Goal: Find contact information: Find contact information

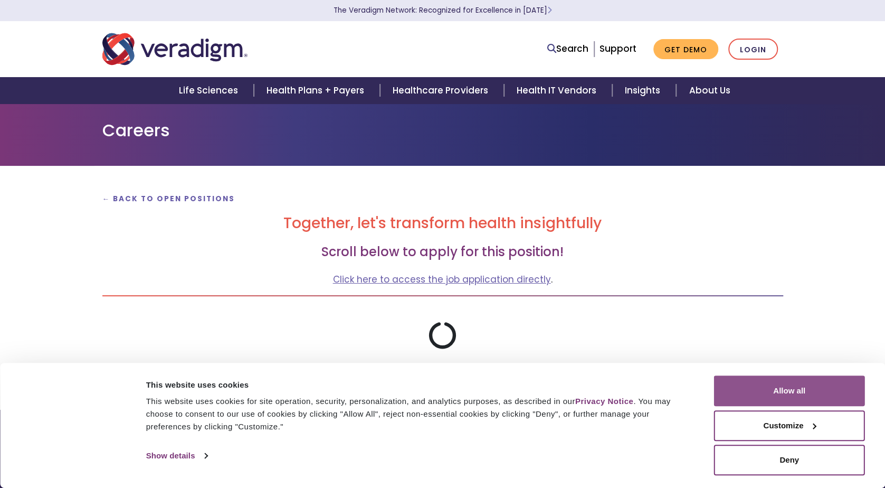
click at [760, 392] on button "Allow all" at bounding box center [789, 390] width 151 height 31
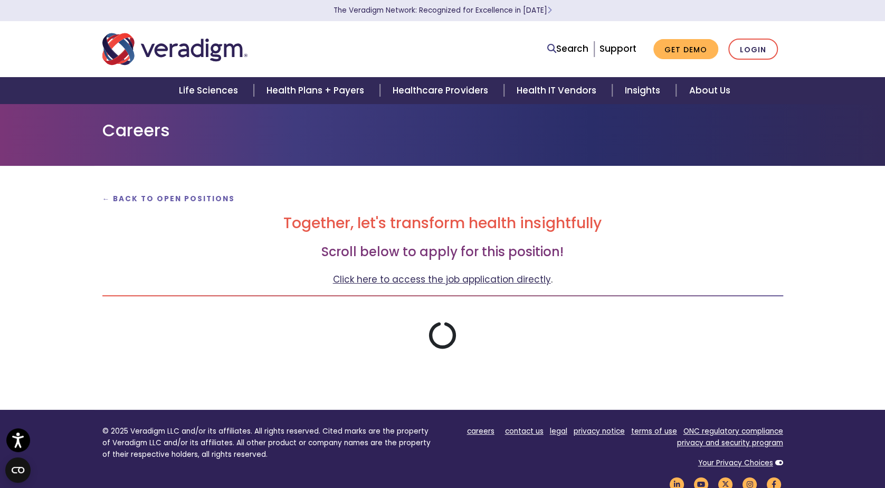
click at [476, 279] on link "Click here to access the job application directly" at bounding box center [442, 279] width 218 height 13
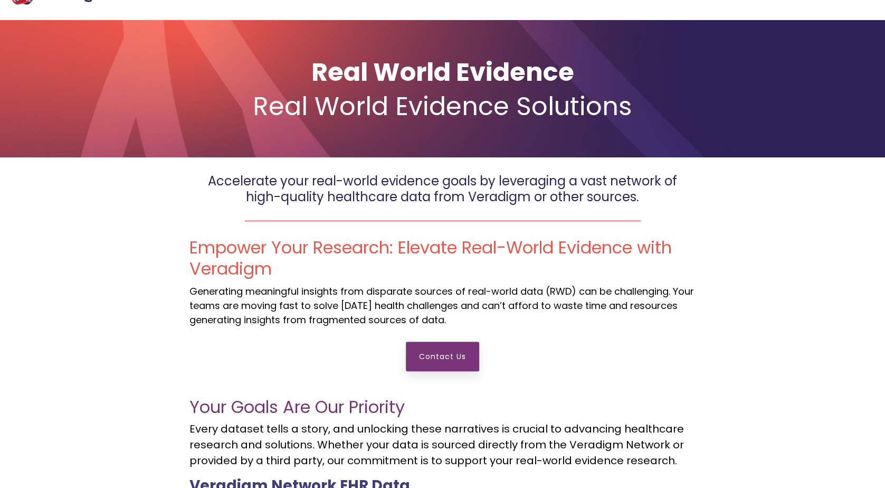
scroll to position [158, 0]
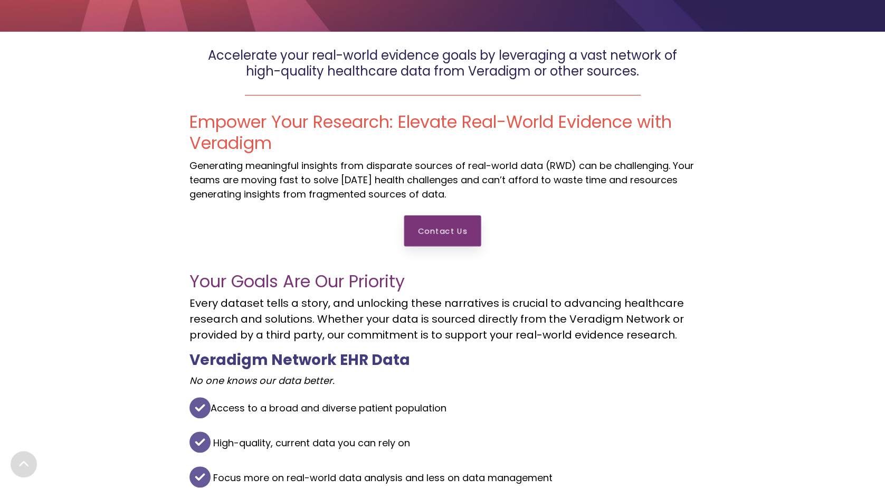
click at [442, 236] on link "Contact Us" at bounding box center [442, 230] width 77 height 31
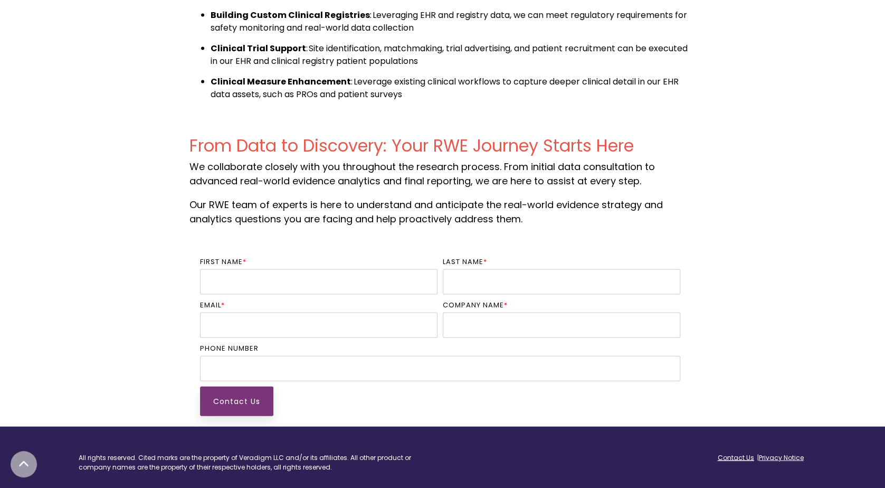
scroll to position [1145, 0]
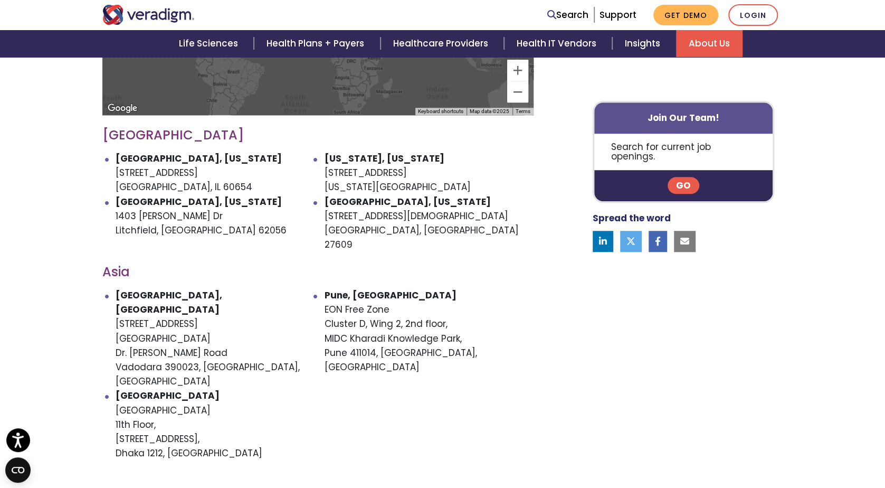
scroll to position [528, 0]
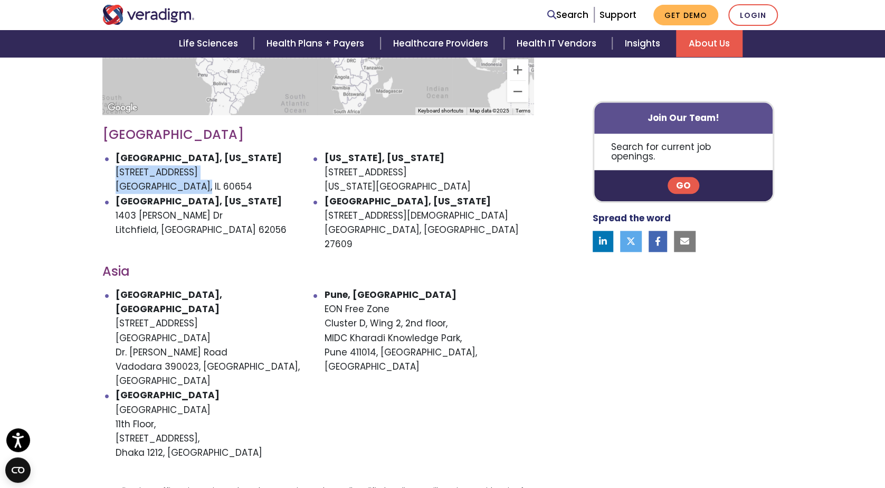
drag, startPoint x: 114, startPoint y: 157, endPoint x: 208, endPoint y: 169, distance: 95.3
click at [208, 169] on ul "Chicago, Illinois 222 W Merchandise Mart Plaza Chicago, IL 60654 New York, New …" at bounding box center [317, 201] width 431 height 100
copy li "222 W Merchandise Mart Plaza Chicago, IL 60654"
